Goal: Task Accomplishment & Management: Manage account settings

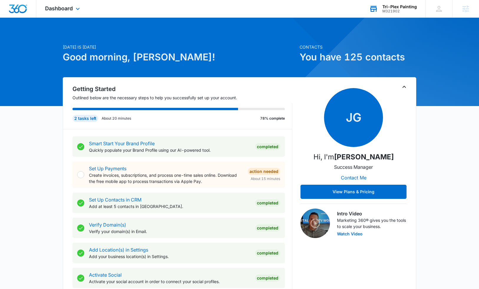
drag, startPoint x: 400, startPoint y: 4, endPoint x: 397, endPoint y: 6, distance: 3.8
click at [399, 4] on div "Tri-Plex Painting M321902 Your Accounts View All" at bounding box center [392, 8] width 65 height 17
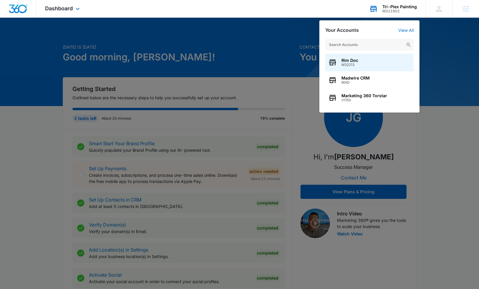
click at [396, 10] on div "M321902" at bounding box center [399, 11] width 34 height 4
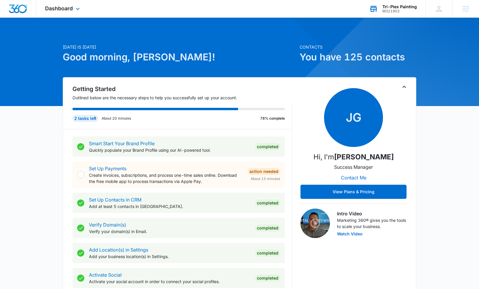
drag, startPoint x: 396, startPoint y: 10, endPoint x: 392, endPoint y: 10, distance: 3.5
click at [392, 10] on div "M321902" at bounding box center [399, 11] width 34 height 4
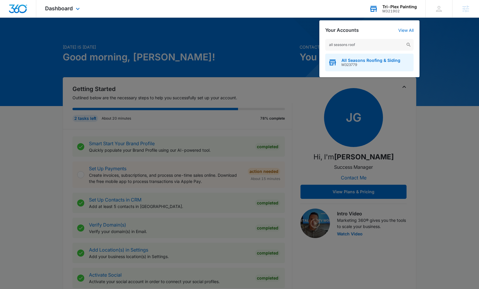
type input "all seasons roof"
click at [363, 66] on span "M323779" at bounding box center [370, 65] width 59 height 4
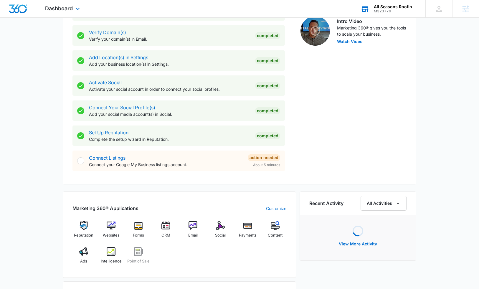
scroll to position [198, 0]
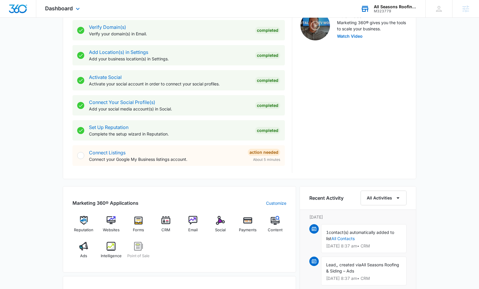
click at [142, 222] on div "Forms" at bounding box center [138, 226] width 23 height 21
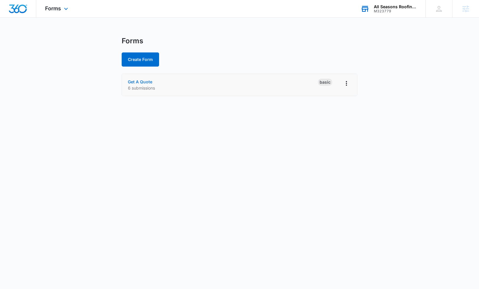
click at [143, 83] on link "Get A Quote" at bounding box center [140, 81] width 24 height 5
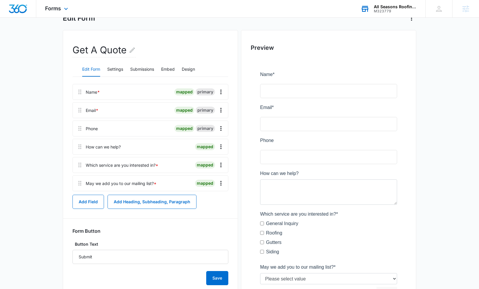
scroll to position [38, 0]
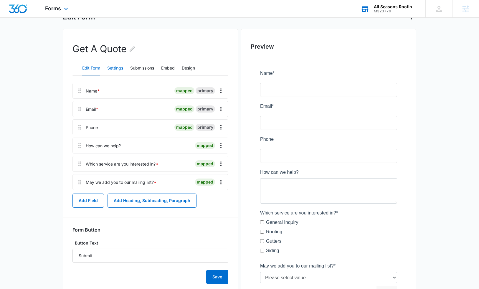
click at [113, 65] on button "Settings" at bounding box center [115, 68] width 16 height 14
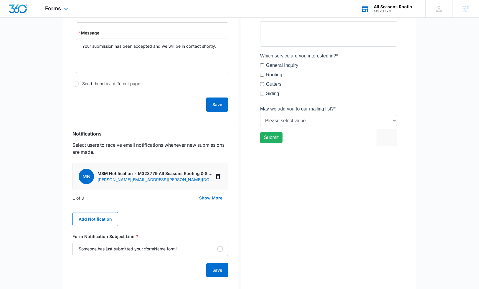
scroll to position [198, 0]
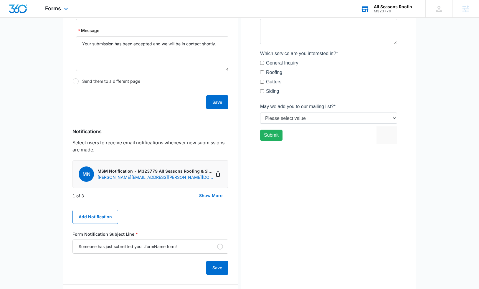
click at [38, 199] on main "Edit Form Get A Quote Edit Form Settings Submissions Embed Design Security Enab…" at bounding box center [239, 103] width 479 height 529
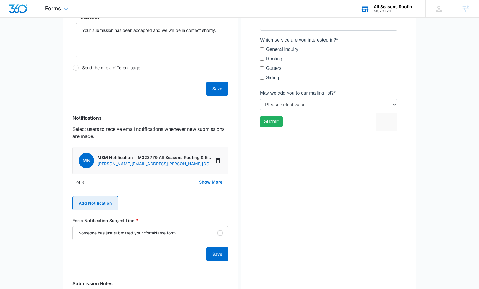
click at [98, 205] on button "Add Notification" at bounding box center [95, 203] width 46 height 14
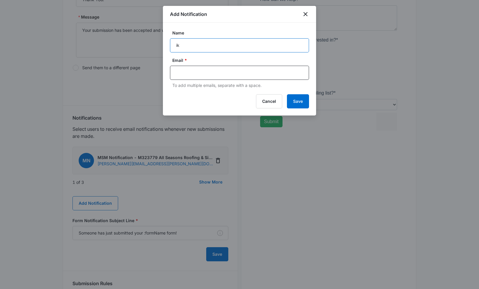
type input "i"
type input "Mike Text Message"
paste input "(508) 613-5903"
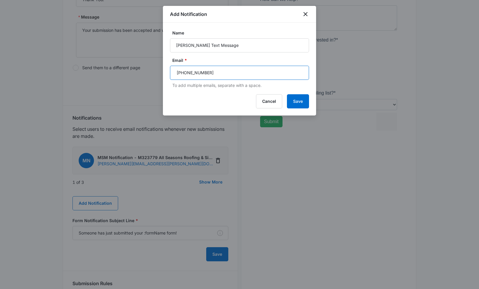
click at [179, 74] on input "(508) 613-5903" at bounding box center [240, 72] width 128 height 9
click at [206, 76] on input "5086135903" at bounding box center [240, 72] width 128 height 9
type input "5086135903@vtext.com"
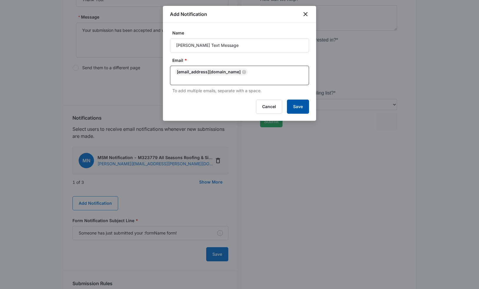
click at [300, 100] on button "Save" at bounding box center [298, 107] width 22 height 14
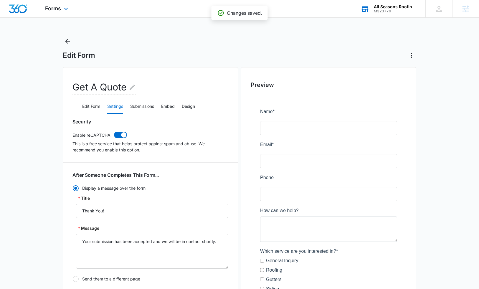
scroll to position [0, 0]
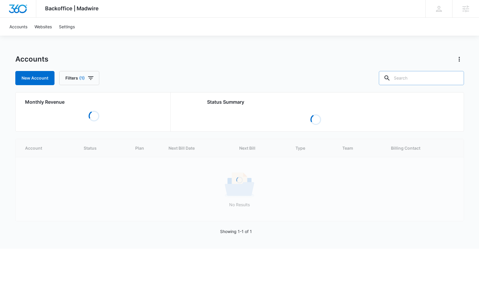
click at [412, 77] on input "text" at bounding box center [421, 78] width 85 height 14
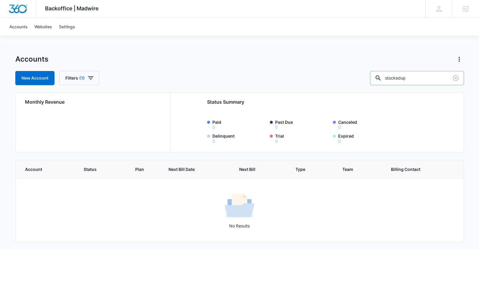
click at [401, 79] on input "stockedup" at bounding box center [417, 78] width 94 height 14
type input "stocked up"
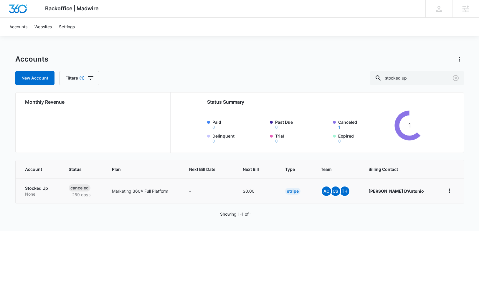
click at [45, 186] on td "Stocked Up None" at bounding box center [39, 190] width 46 height 25
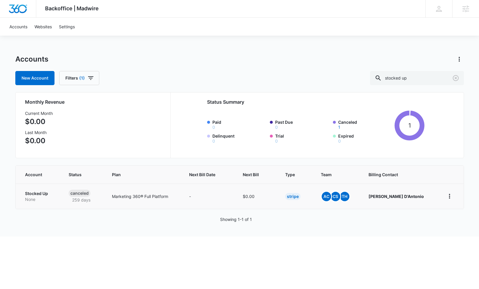
click at [44, 190] on td "Stocked Up None" at bounding box center [39, 195] width 46 height 25
click at [43, 194] on p "Stocked Up" at bounding box center [40, 194] width 30 height 6
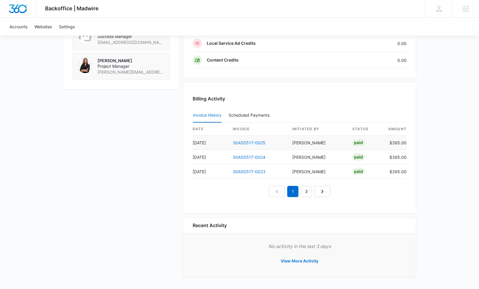
scroll to position [475, 0]
click at [303, 262] on button "View More Activity" at bounding box center [299, 261] width 49 height 14
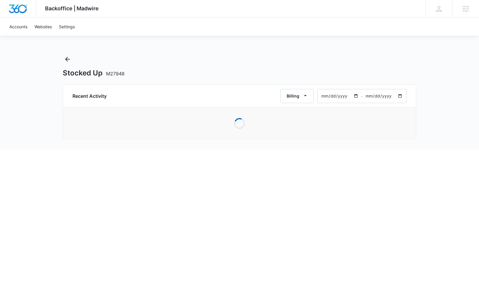
click at [347, 96] on input "[DATE]" at bounding box center [339, 96] width 43 height 14
type input "[DATE]"
click at [348, 78] on div "Stocked Up M27948 Recent Activity Billing [DATE] – [DATE] No activity in specif…" at bounding box center [239, 101] width 353 height 94
